Goal: Use online tool/utility

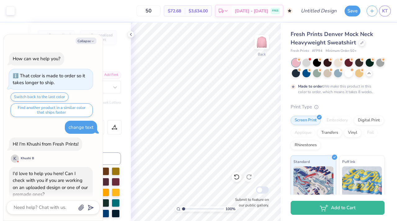
scroll to position [436, 0]
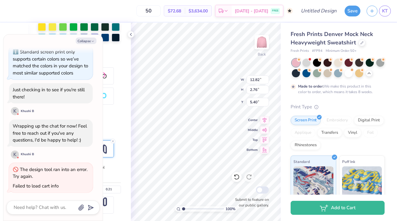
type textarea "x"
type input "3.58"
type textarea "x"
type input "3.56"
click at [262, 130] on div "100 % Back W 12.82 12.82 " H 2.76 2.76 " Y 3.56 3.56 " Center Middle Top Bottom…" at bounding box center [206, 122] width 150 height 198
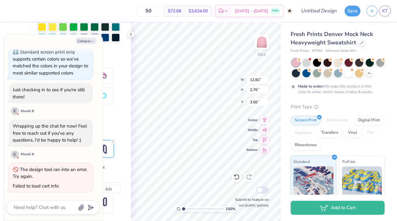
type textarea "x"
type input "3.76"
type textarea "x"
type input "13.12"
type input "2.82"
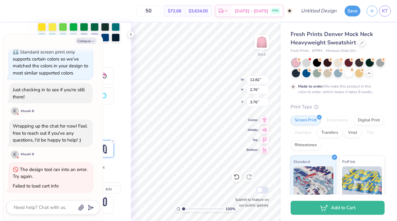
type input "3.69"
click at [251, 87] on div "100 % Back W 13.12 13.12 " H 2.82 2.82 " Y 3.69 3.69 " Center Middle Top Bottom…" at bounding box center [206, 122] width 150 height 198
type textarea "x"
type input "14.60"
type input "3.14"
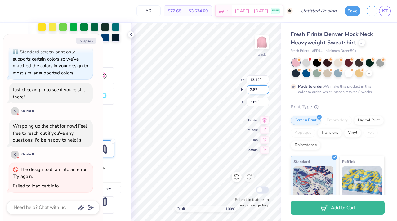
type input "3.37"
type textarea "x"
type input "3.38"
type textarea "x"
click at [157, 10] on input "50" at bounding box center [148, 10] width 24 height 11
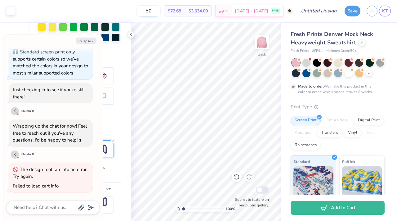
type input "5"
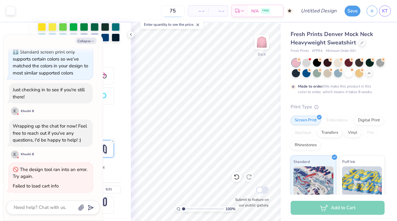
type input "75"
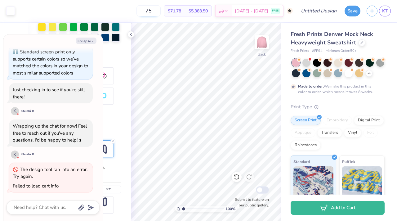
click at [161, 11] on input "75" at bounding box center [148, 10] width 24 height 11
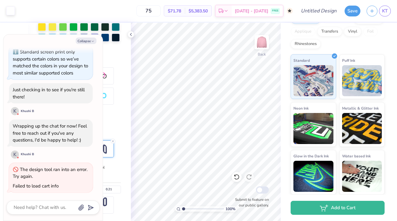
scroll to position [0, 0]
